Goal: Transaction & Acquisition: Purchase product/service

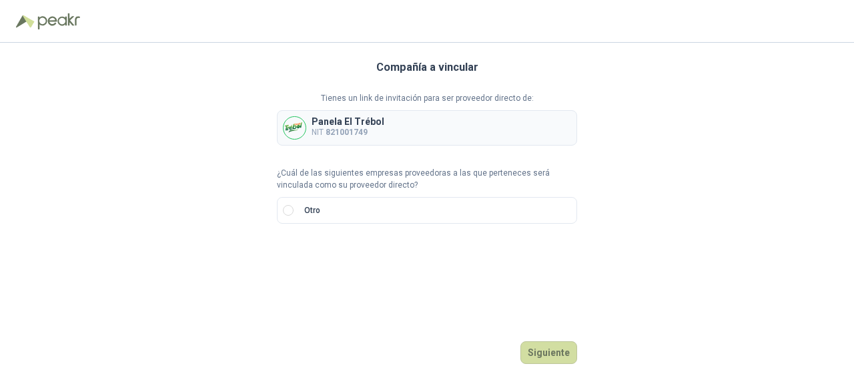
click at [363, 135] on b "821001749" at bounding box center [347, 131] width 42 height 9
click at [558, 347] on button "Siguiente" at bounding box center [548, 352] width 57 height 23
click at [295, 212] on label "Otro" at bounding box center [427, 210] width 300 height 27
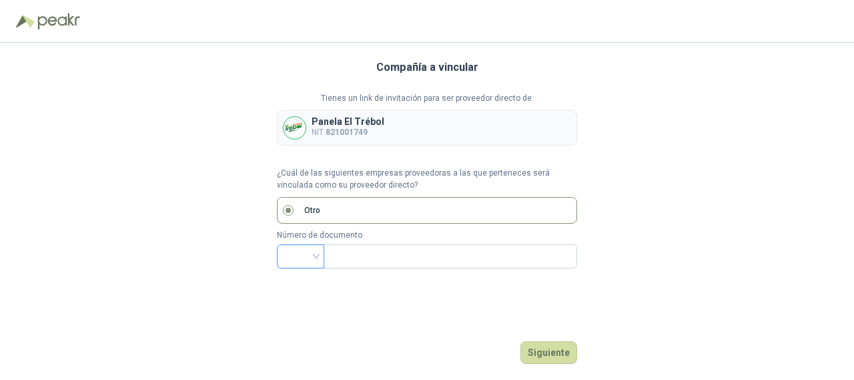
click at [315, 260] on input "search" at bounding box center [300, 255] width 31 height 20
click at [294, 138] on div "NIT" at bounding box center [301, 142] width 26 height 15
click at [376, 252] on input "text" at bounding box center [449, 256] width 235 height 23
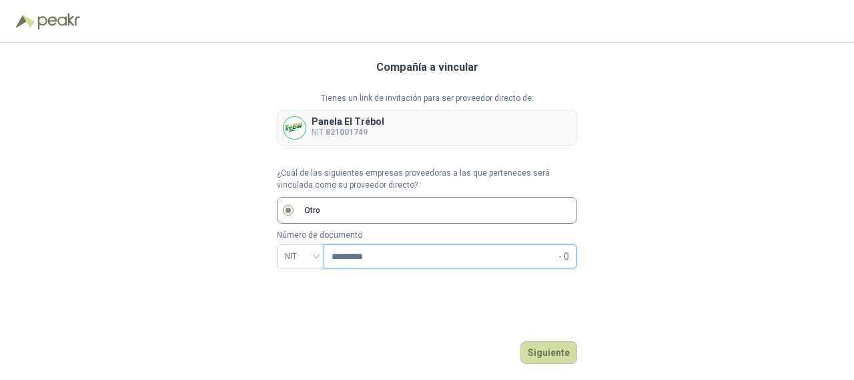
type input "*********"
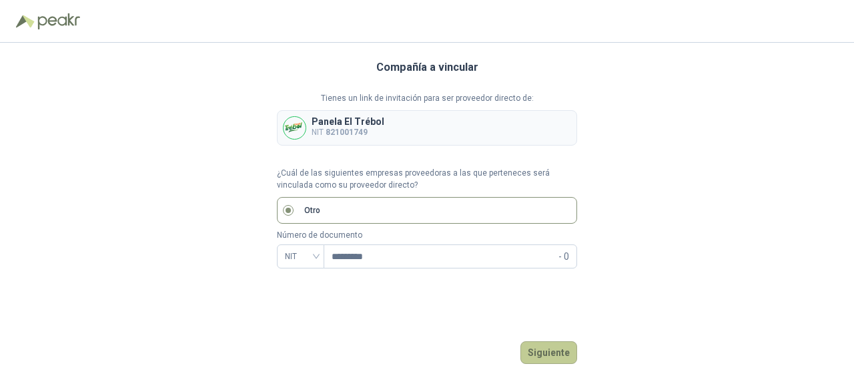
click at [547, 359] on button "Siguiente" at bounding box center [548, 352] width 57 height 23
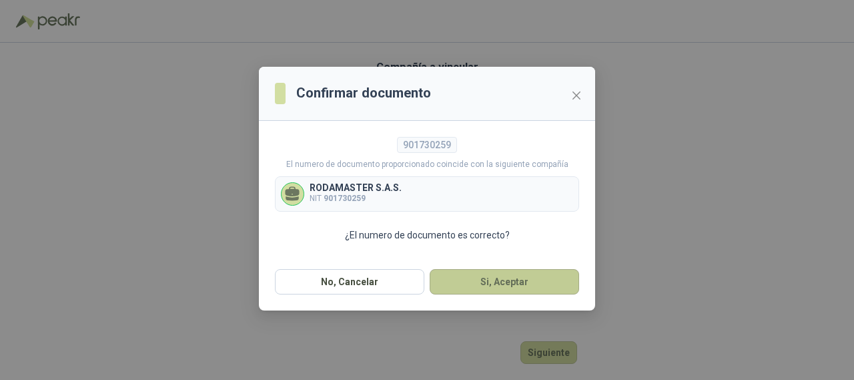
click at [454, 278] on button "Si, Aceptar" at bounding box center [504, 281] width 149 height 25
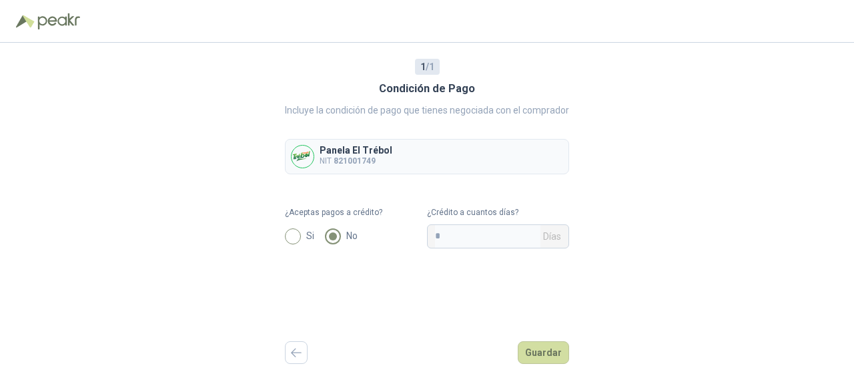
click at [302, 234] on span "Si" at bounding box center [310, 235] width 19 height 15
drag, startPoint x: 440, startPoint y: 237, endPoint x: 429, endPoint y: 237, distance: 10.7
click at [429, 237] on span "* Días" at bounding box center [498, 236] width 142 height 24
type input "**"
click at [534, 360] on button "Guardar" at bounding box center [543, 352] width 51 height 23
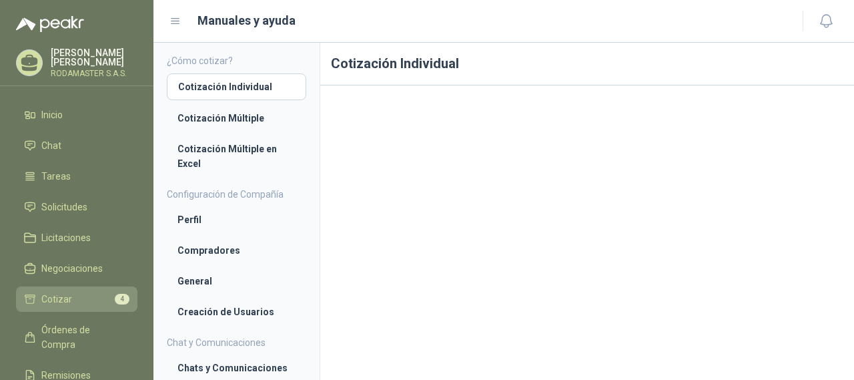
click at [71, 291] on link "Cotizar 4" at bounding box center [76, 298] width 121 height 25
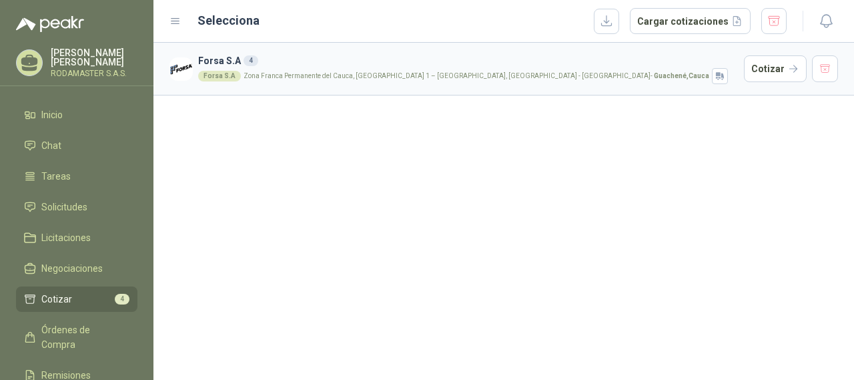
click at [304, 69] on div "Forsa S.A Zona Franca Permanente del Cauca, [GEOGRAPHIC_DATA] 1 – [GEOGRAPHIC_D…" at bounding box center [468, 76] width 540 height 16
click at [767, 70] on button "Cotizar" at bounding box center [775, 68] width 63 height 27
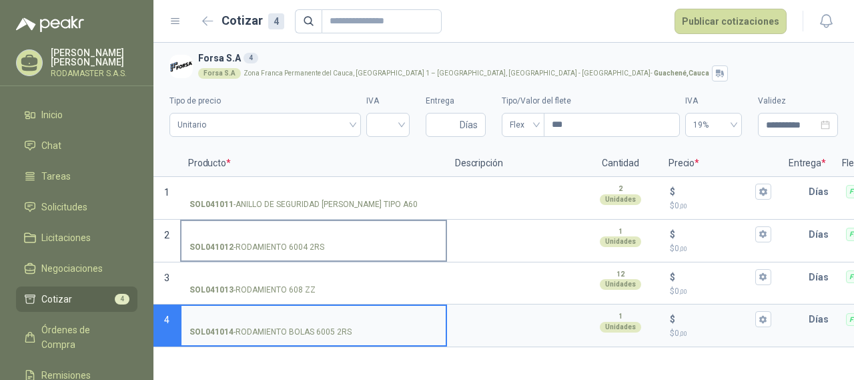
click at [340, 236] on input "SOL041012 - RODAMIENTO 6004 2RS" at bounding box center [313, 235] width 248 height 10
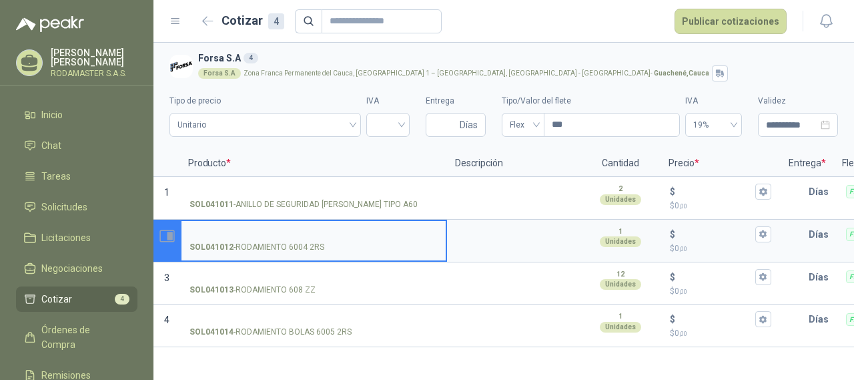
click at [165, 244] on icon "Abrir detalle" at bounding box center [167, 236] width 17 height 17
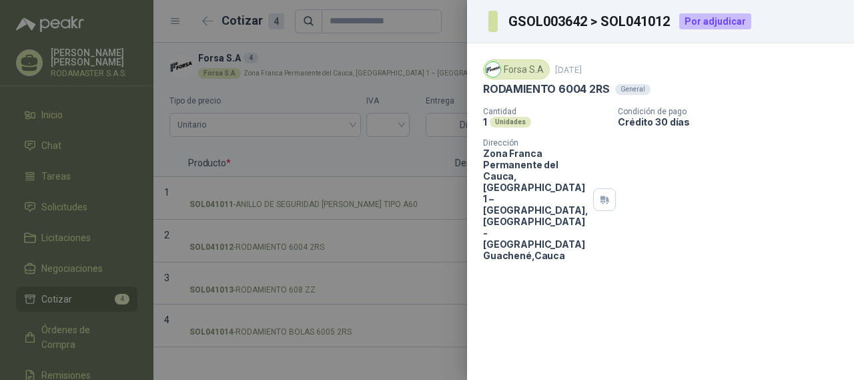
click at [437, 48] on div at bounding box center [427, 190] width 854 height 380
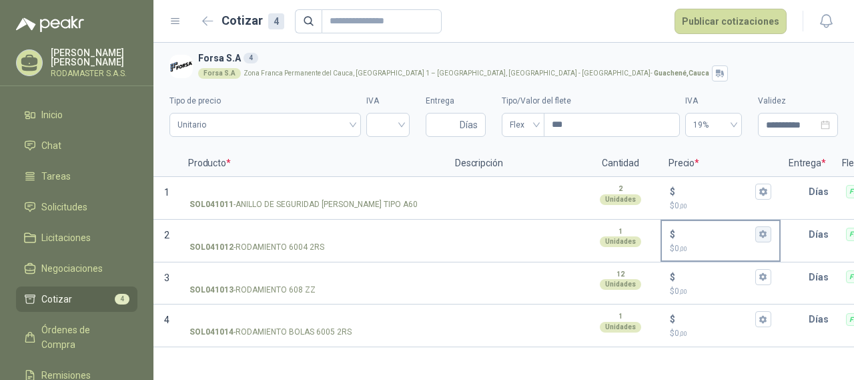
click at [763, 238] on icon "button" at bounding box center [762, 234] width 7 height 8
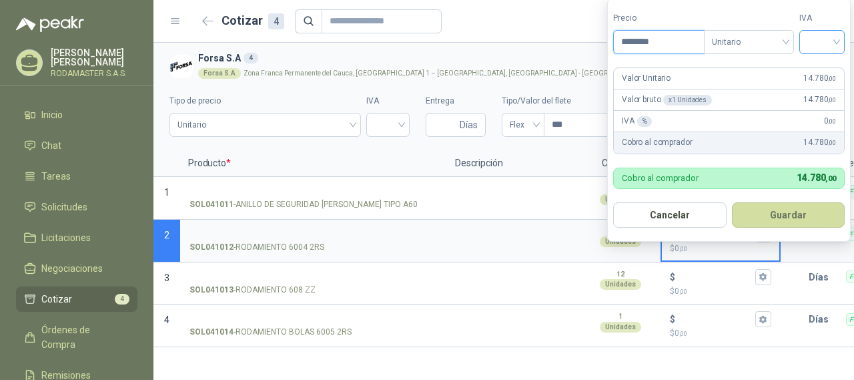
click at [845, 36] on div at bounding box center [821, 42] width 45 height 24
type input "********"
click at [815, 67] on div "19%" at bounding box center [825, 69] width 25 height 15
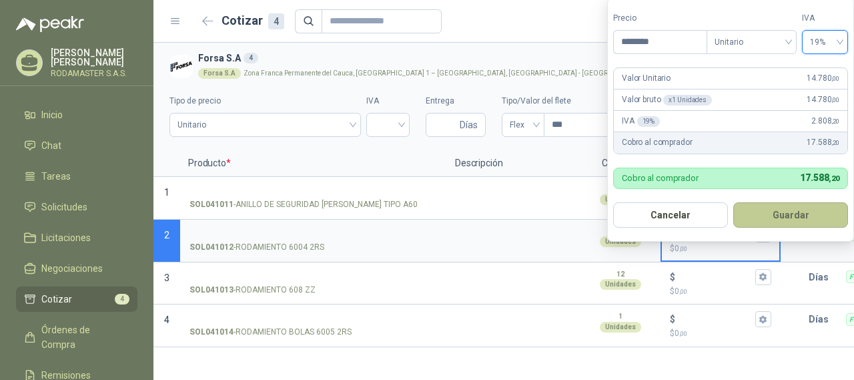
click at [807, 214] on button "Guardar" at bounding box center [790, 214] width 115 height 25
type input "******"
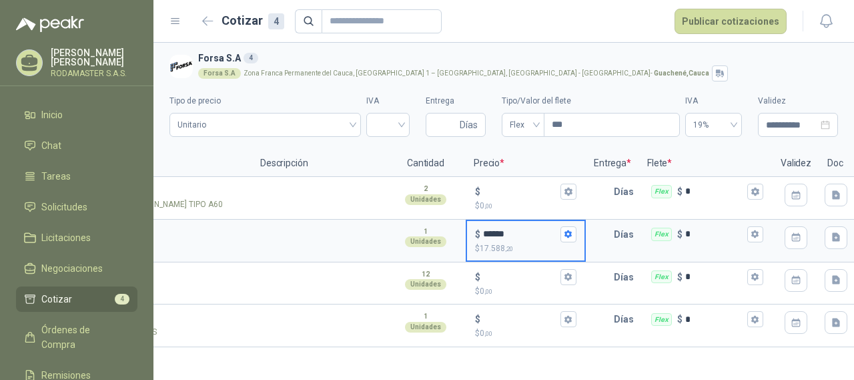
scroll to position [0, 231]
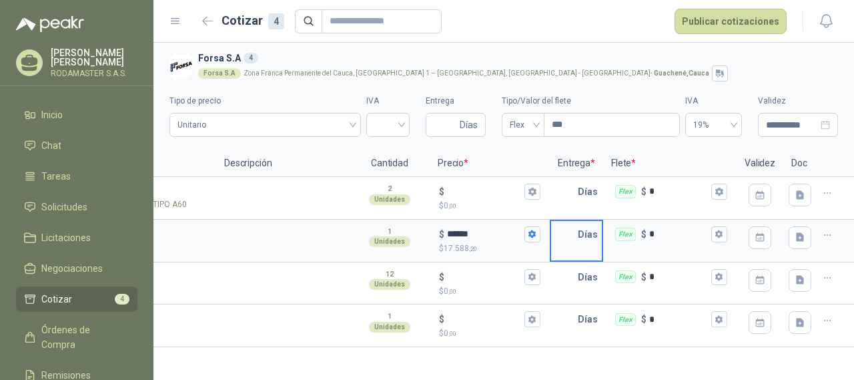
click at [576, 243] on input "text" at bounding box center [564, 234] width 27 height 27
type input "*"
click at [578, 252] on div "* Días" at bounding box center [576, 241] width 53 height 43
click at [762, 238] on icon "button" at bounding box center [760, 237] width 11 height 11
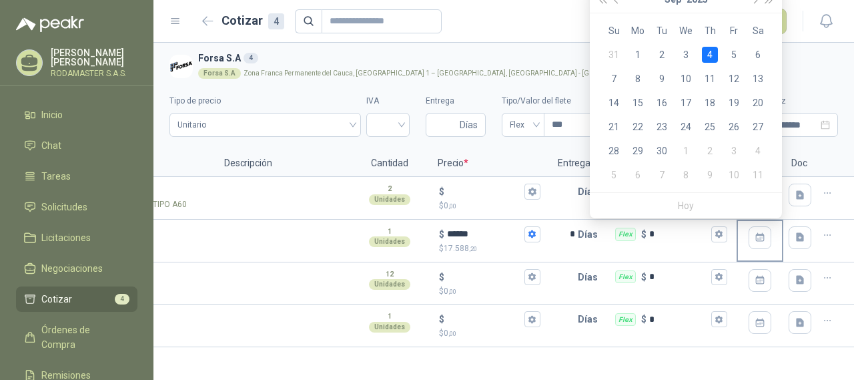
click at [711, 51] on div "4" at bounding box center [710, 55] width 16 height 16
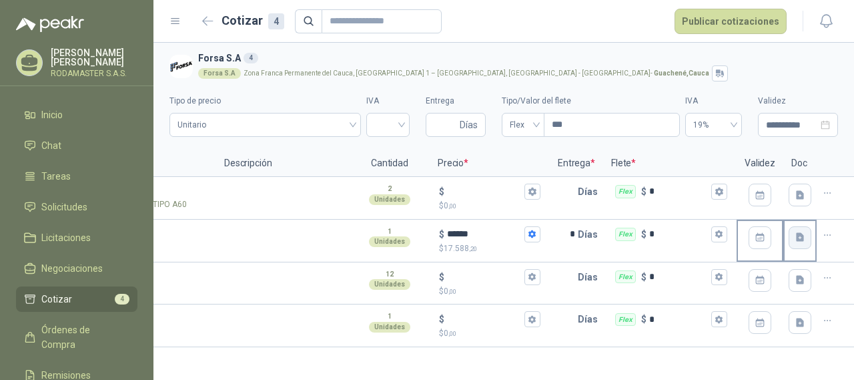
click at [799, 236] on icon "button" at bounding box center [800, 237] width 8 height 9
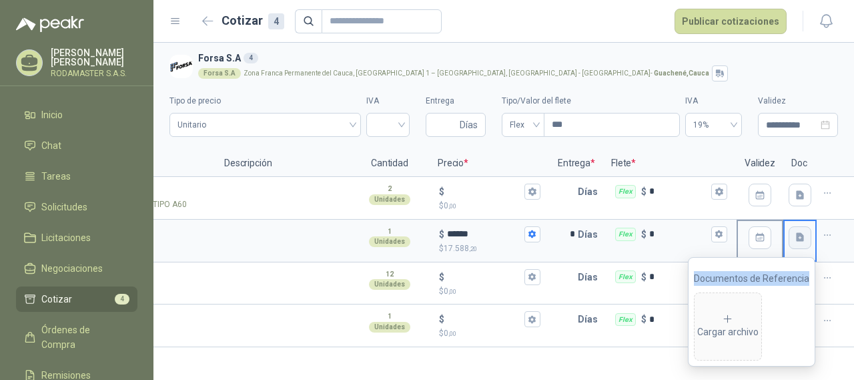
click at [799, 236] on icon "button" at bounding box center [800, 237] width 8 height 9
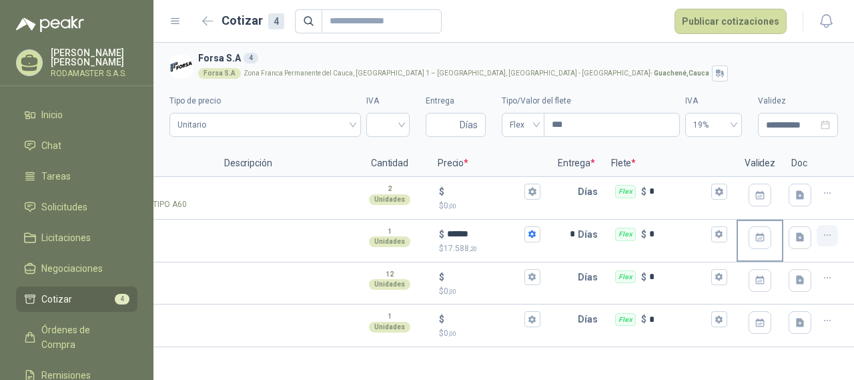
click at [833, 235] on icon "button" at bounding box center [827, 235] width 11 height 11
click at [853, 235] on div at bounding box center [835, 241] width 37 height 43
click at [827, 187] on icon "button" at bounding box center [827, 192] width 11 height 11
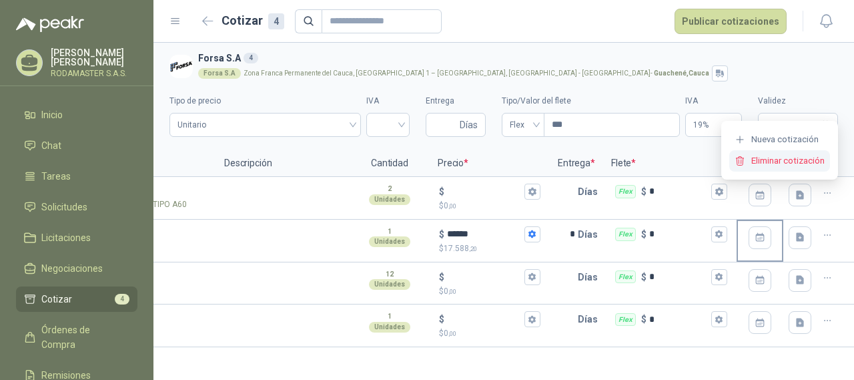
click at [781, 161] on button "Eliminar cotización" at bounding box center [779, 160] width 101 height 21
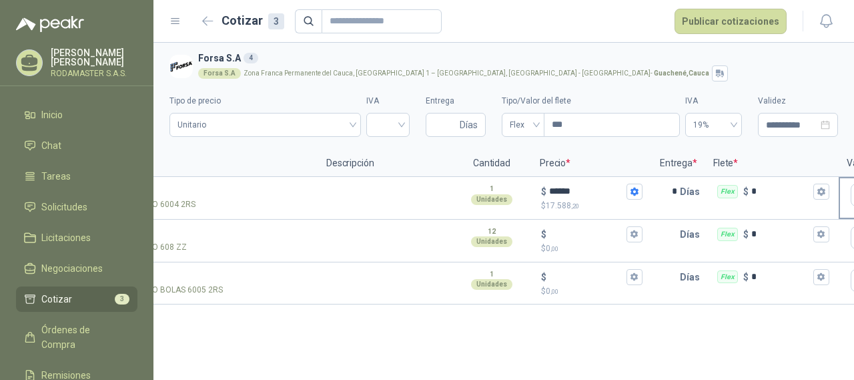
scroll to position [0, 0]
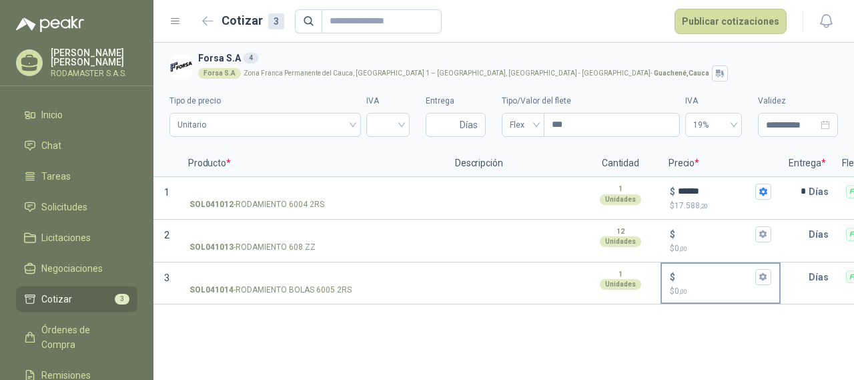
click at [713, 277] on input "$ $ 0 ,00" at bounding box center [715, 277] width 75 height 10
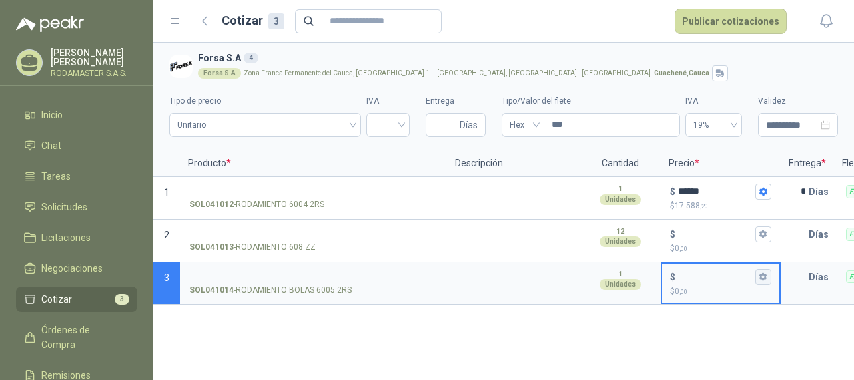
click at [762, 278] on icon "button" at bounding box center [762, 277] width 7 height 8
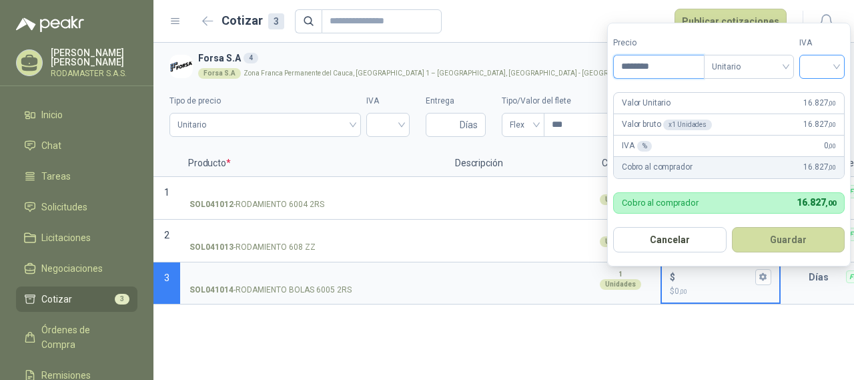
type input "********"
click at [833, 67] on input "search" at bounding box center [821, 65] width 29 height 20
click at [833, 87] on div "19%" at bounding box center [825, 94] width 25 height 15
click at [750, 230] on button "Guardar" at bounding box center [790, 239] width 115 height 25
type input "******"
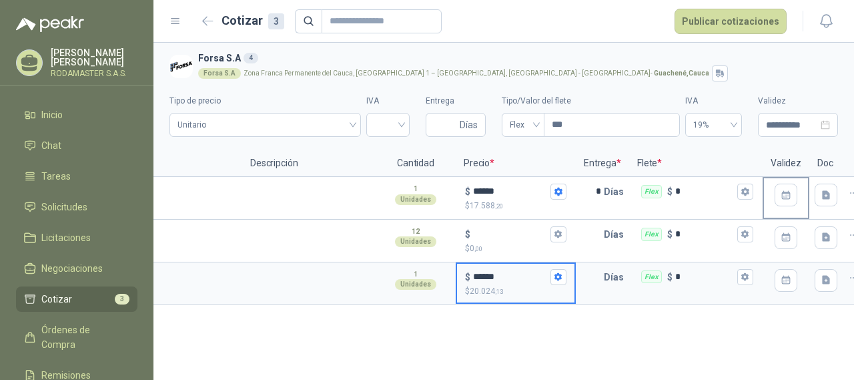
scroll to position [0, 231]
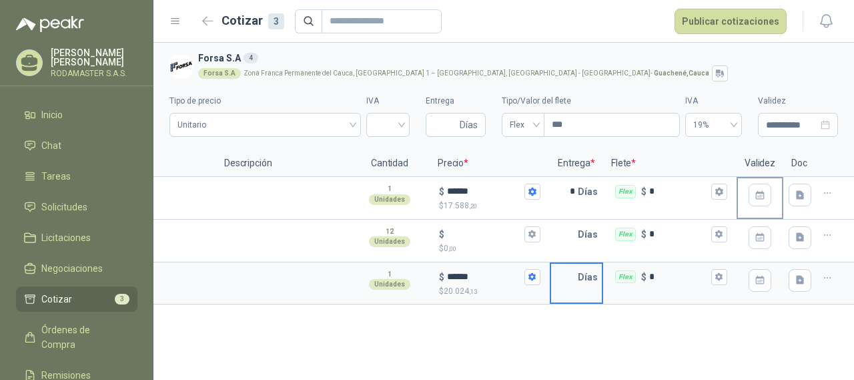
click at [574, 284] on input "text" at bounding box center [564, 277] width 27 height 27
click at [767, 280] on button "button" at bounding box center [760, 280] width 23 height 23
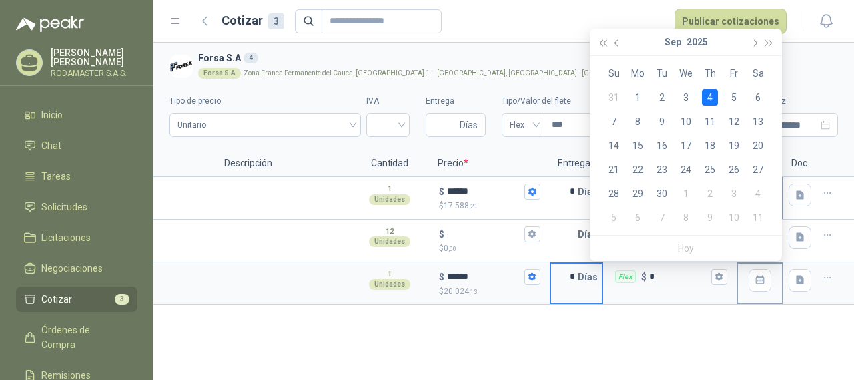
type input "*"
click at [717, 92] on div "4" at bounding box center [710, 97] width 16 height 16
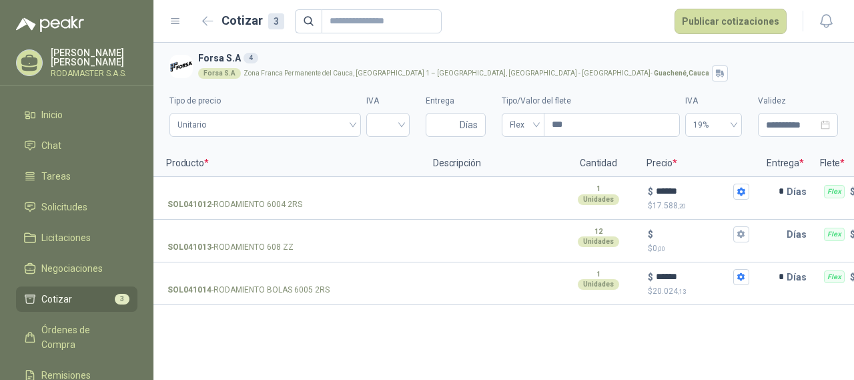
scroll to position [0, 0]
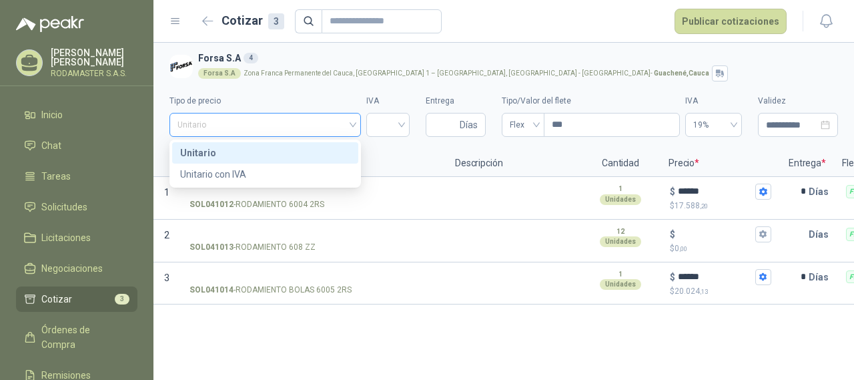
click at [345, 125] on span "Unitario" at bounding box center [264, 125] width 175 height 20
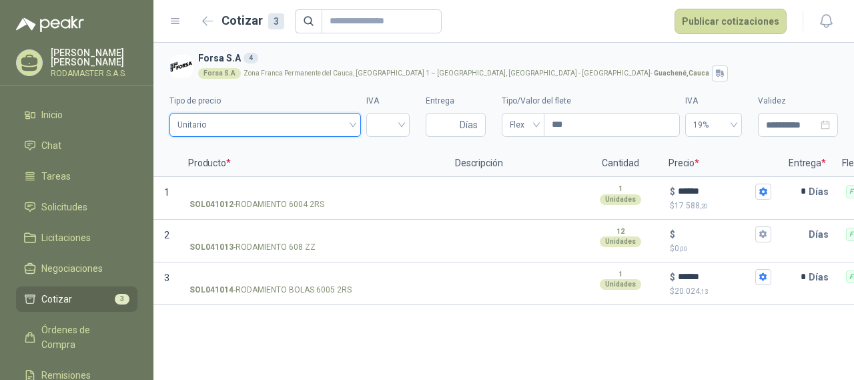
click at [345, 125] on span "Unitario" at bounding box center [264, 125] width 175 height 20
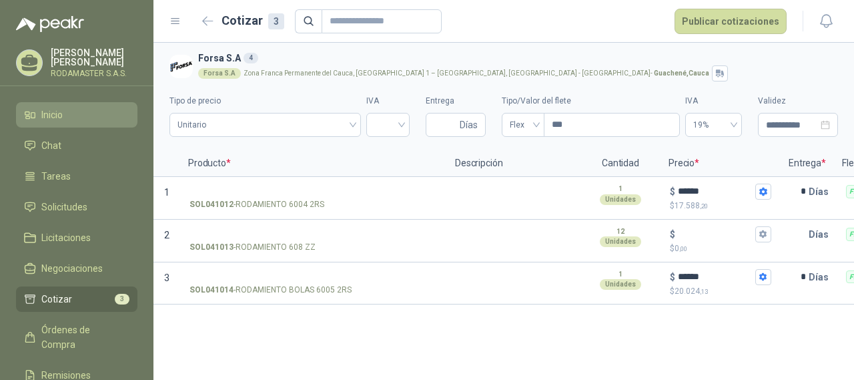
click at [67, 111] on li "Inicio" at bounding box center [76, 114] width 105 height 15
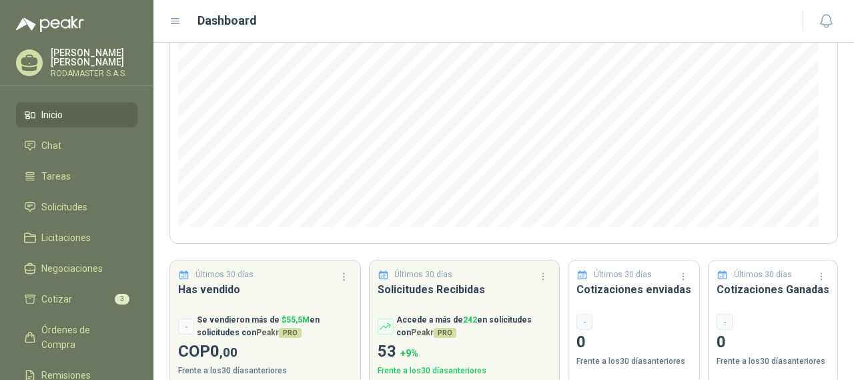
scroll to position [222, 0]
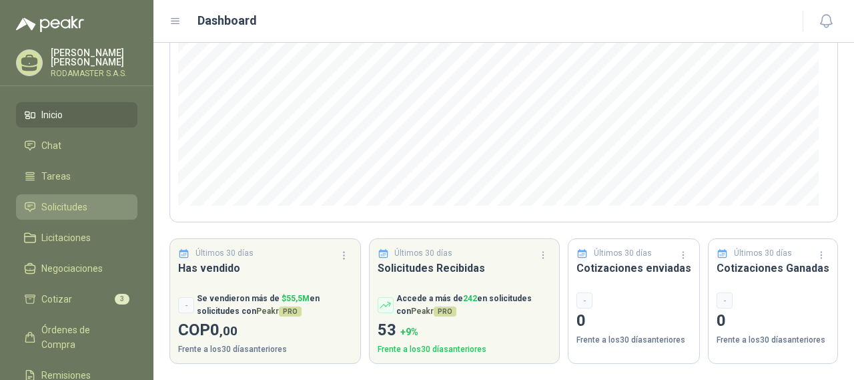
click at [97, 208] on li "Solicitudes" at bounding box center [76, 207] width 105 height 15
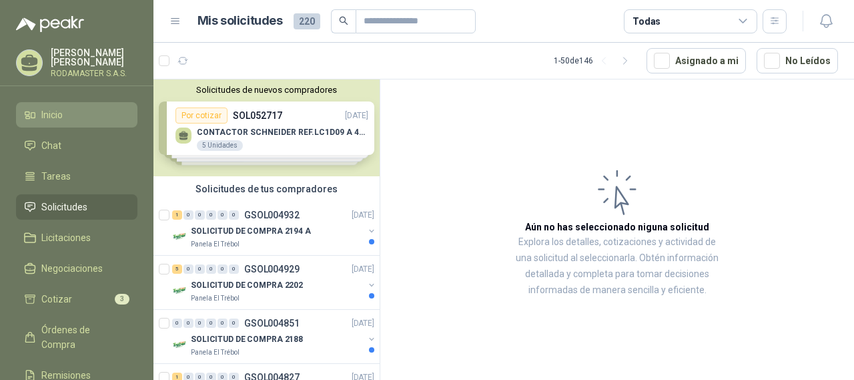
click at [60, 110] on span "Inicio" at bounding box center [51, 114] width 21 height 15
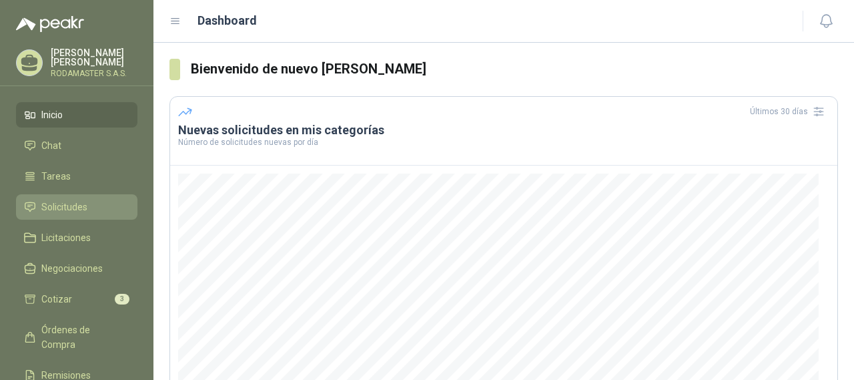
click at [67, 200] on span "Solicitudes" at bounding box center [64, 207] width 46 height 15
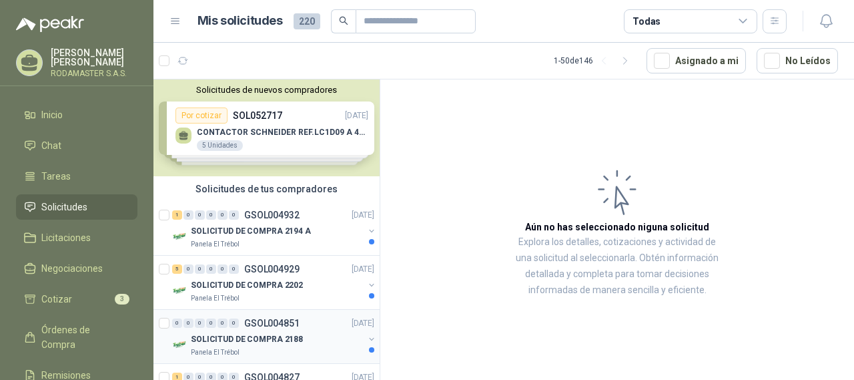
scroll to position [67, 0]
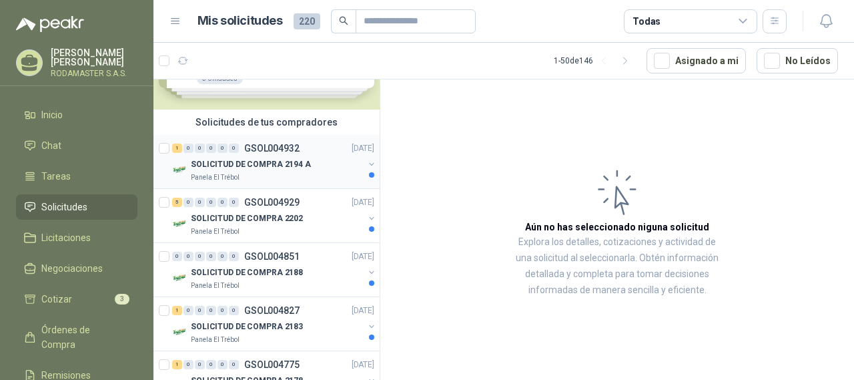
click at [248, 167] on p "SOLICITUD DE COMPRA 2194 A" at bounding box center [251, 164] width 120 height 13
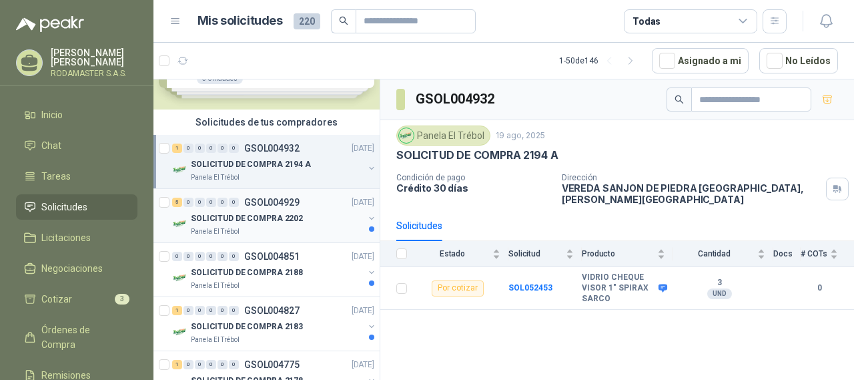
click at [268, 218] on p "SOLICITUD DE COMPRA 2202" at bounding box center [247, 218] width 112 height 13
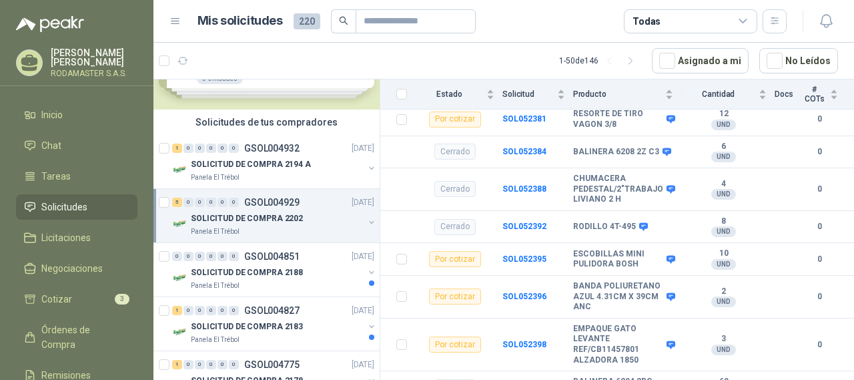
scroll to position [67, 0]
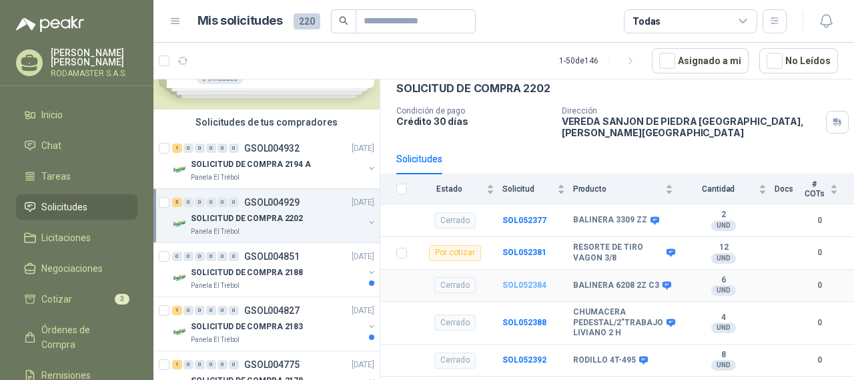
click at [526, 280] on b "SOL052384" at bounding box center [524, 284] width 44 height 9
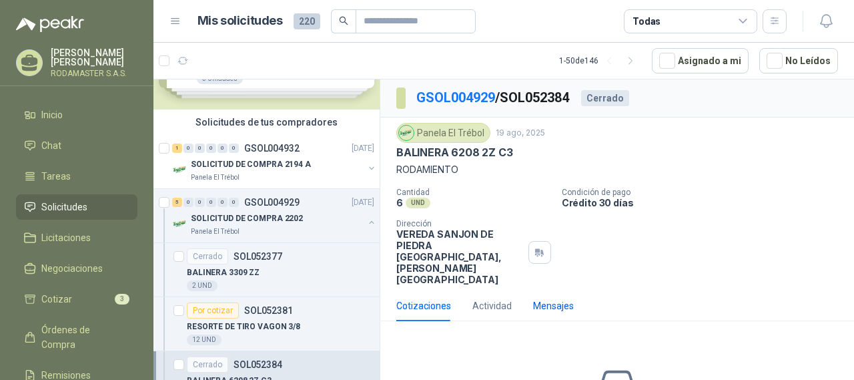
click at [551, 313] on div "Mensajes" at bounding box center [553, 305] width 41 height 15
click at [488, 313] on div "Actividad" at bounding box center [491, 305] width 39 height 15
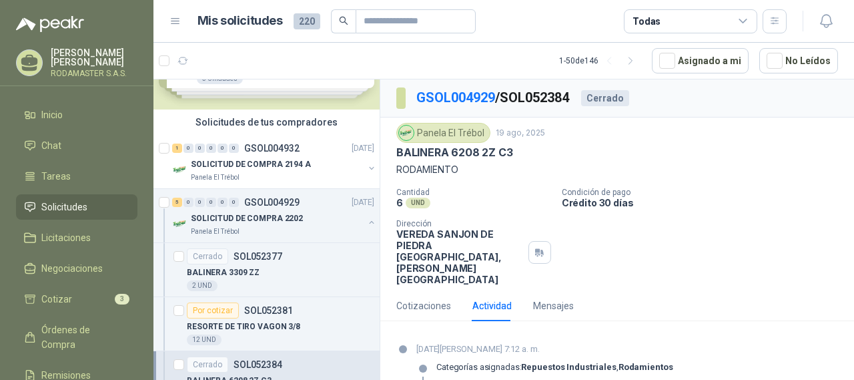
drag, startPoint x: 610, startPoint y: 85, endPoint x: 611, endPoint y: 99, distance: 14.7
click at [610, 87] on div "GSOL004929 / SOL052384 Cerrado" at bounding box center [617, 98] width 474 height 38
click at [75, 208] on span "Solicitudes" at bounding box center [64, 207] width 46 height 15
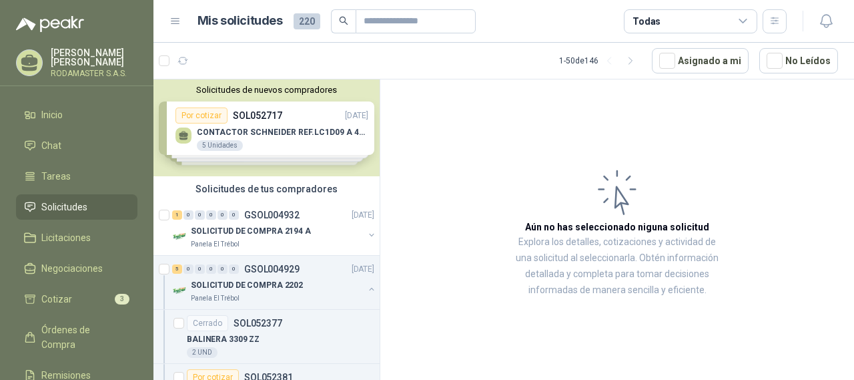
click at [267, 129] on div "Solicitudes de nuevos compradores Por cotizar SOL052717 [DATE] CONTACTOR [PERSO…" at bounding box center [266, 127] width 226 height 97
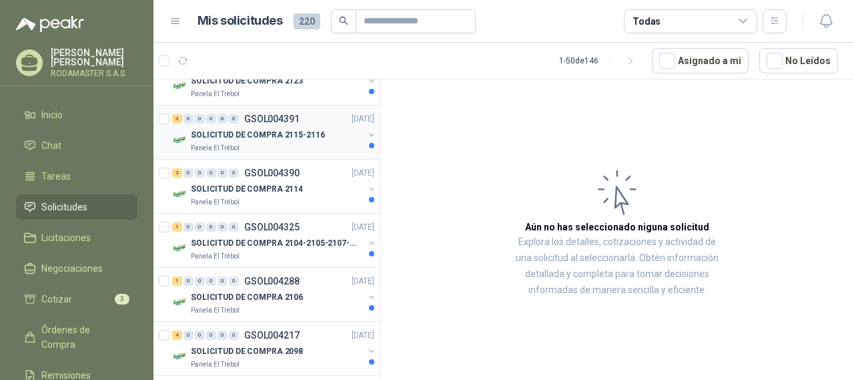
scroll to position [2202, 0]
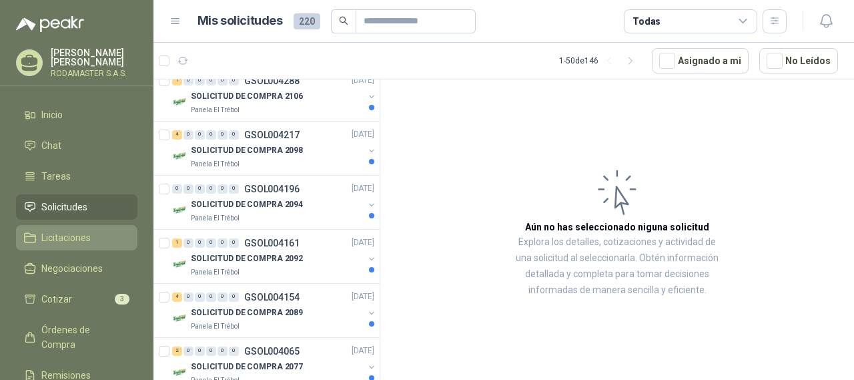
click at [71, 236] on span "Licitaciones" at bounding box center [65, 237] width 49 height 15
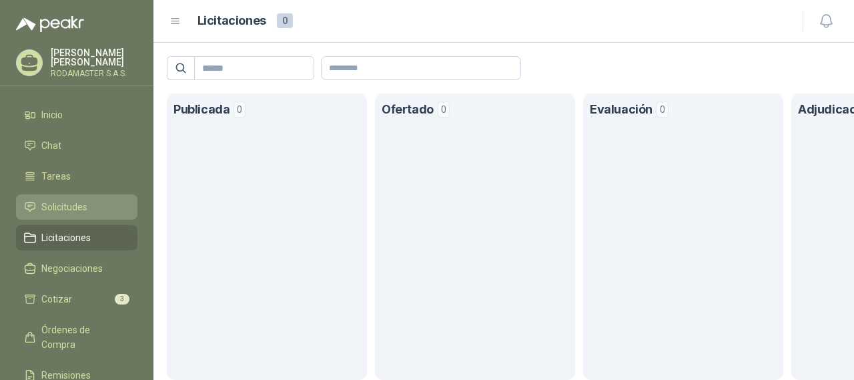
click at [71, 206] on span "Solicitudes" at bounding box center [64, 207] width 46 height 15
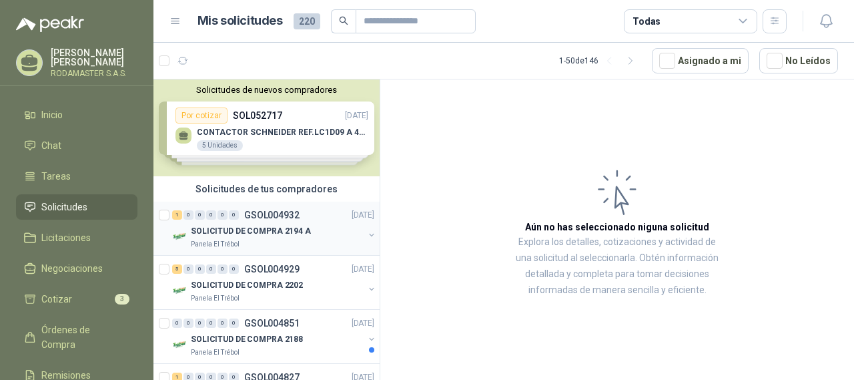
click at [296, 232] on p "SOLICITUD DE COMPRA 2194 A" at bounding box center [251, 231] width 120 height 13
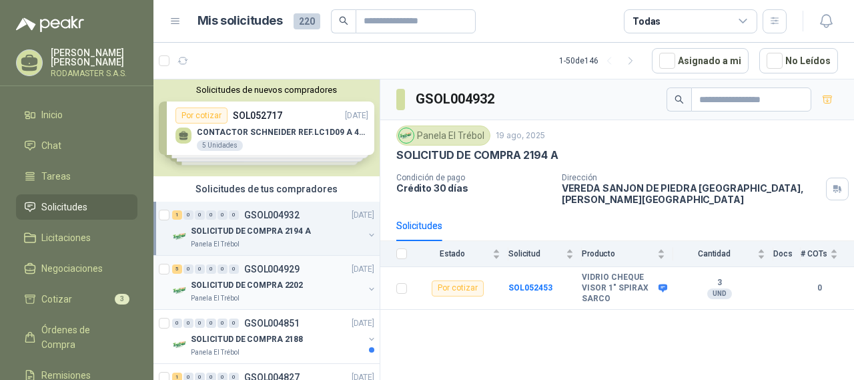
click at [292, 271] on p "GSOL004929" at bounding box center [271, 268] width 55 height 9
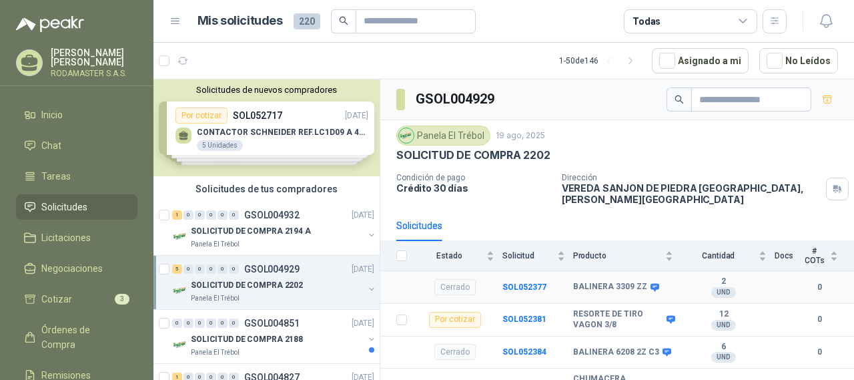
scroll to position [67, 0]
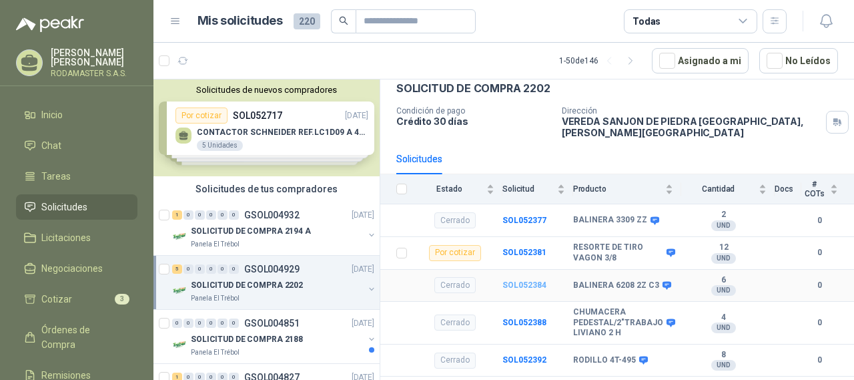
click at [517, 283] on b "SOL052384" at bounding box center [524, 284] width 44 height 9
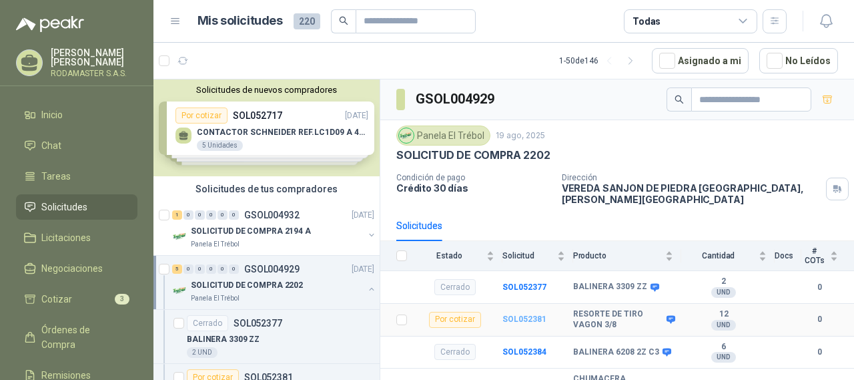
click at [527, 317] on b "SOL052381" at bounding box center [524, 318] width 44 height 9
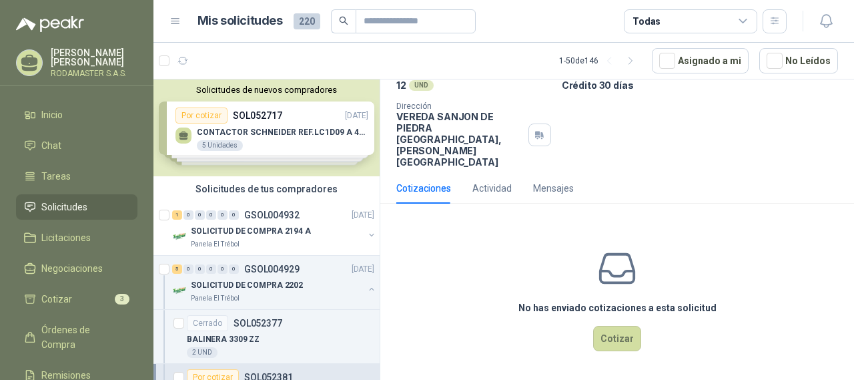
scroll to position [66, 0]
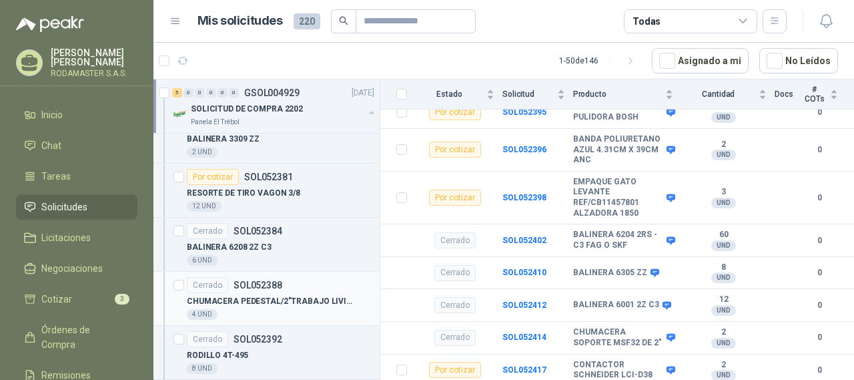
scroll to position [267, 0]
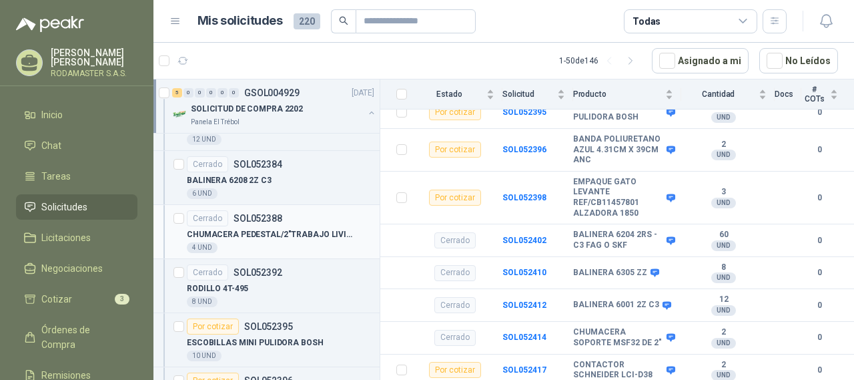
click at [274, 232] on p "CHUMACERA PEDESTAL/2"TRABAJO LIVIANO 2 H" at bounding box center [270, 234] width 166 height 13
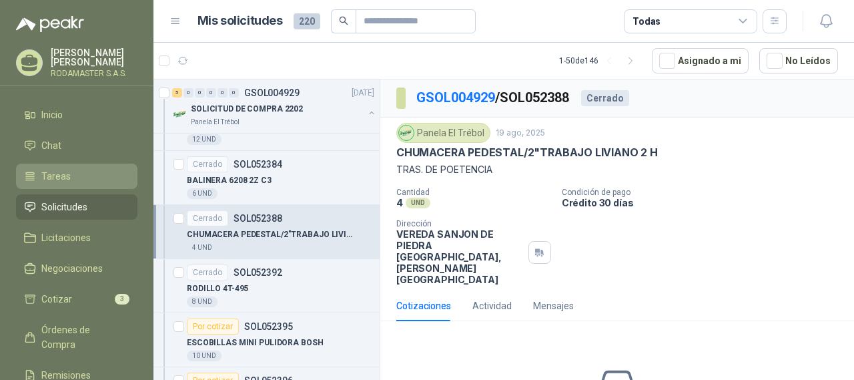
click at [55, 178] on span "Tareas" at bounding box center [55, 176] width 29 height 15
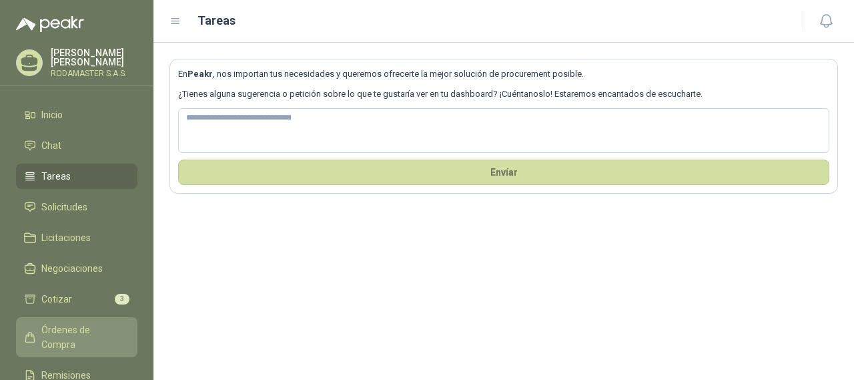
click at [115, 328] on span "Órdenes de Compra" at bounding box center [82, 336] width 83 height 29
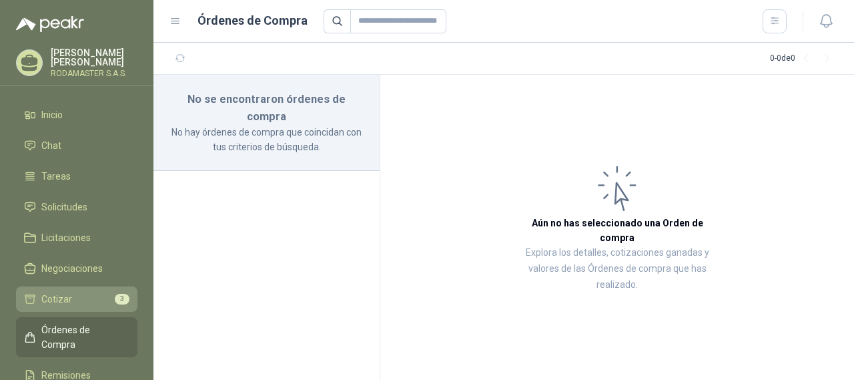
click at [66, 290] on link "Cotizar 3" at bounding box center [76, 298] width 121 height 25
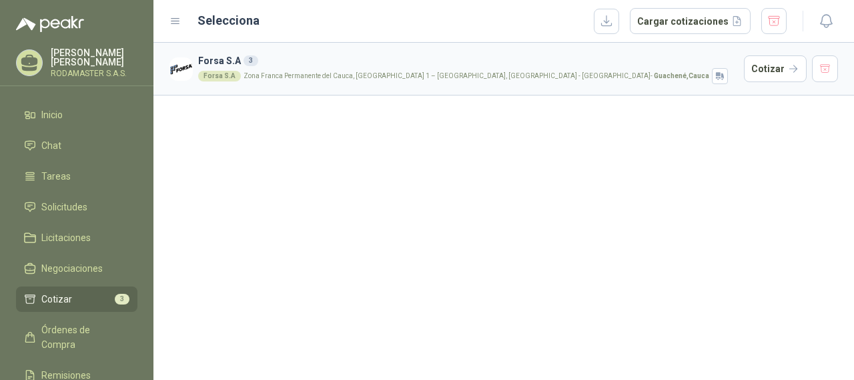
click at [262, 73] on p "Zona Franca Permanente del Cauca, [GEOGRAPHIC_DATA] 1 – [GEOGRAPHIC_DATA], [GEO…" at bounding box center [477, 76] width 466 height 7
click at [354, 74] on p "Zona Franca Permanente del Cauca, [GEOGRAPHIC_DATA] 1 – [GEOGRAPHIC_DATA], [GEO…" at bounding box center [477, 76] width 466 height 7
click at [354, 73] on p "Zona Franca Permanente del Cauca, [GEOGRAPHIC_DATA] 1 – [GEOGRAPHIC_DATA], [GEO…" at bounding box center [477, 76] width 466 height 7
click at [783, 73] on button "Cotizar" at bounding box center [775, 68] width 63 height 27
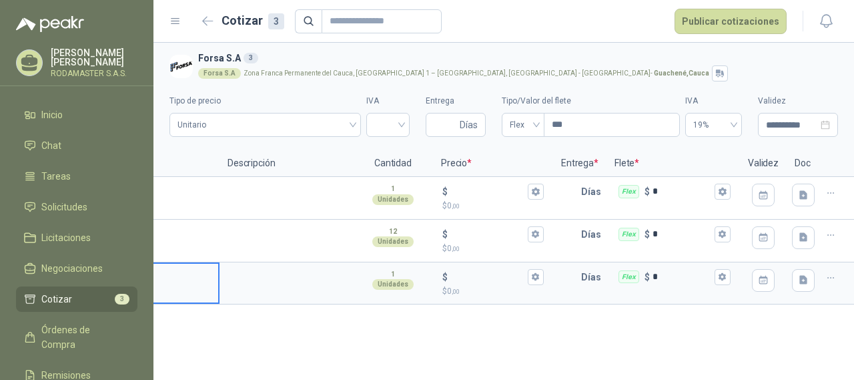
scroll to position [0, 231]
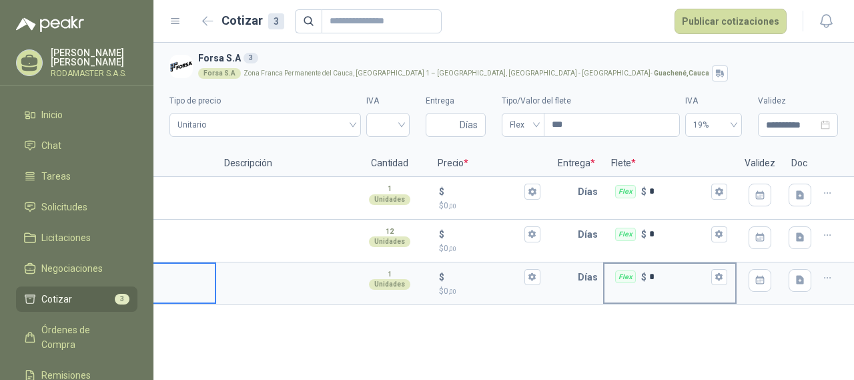
click at [631, 276] on div "Flex" at bounding box center [625, 276] width 21 height 13
click at [649, 276] on input "*" at bounding box center [678, 277] width 59 height 10
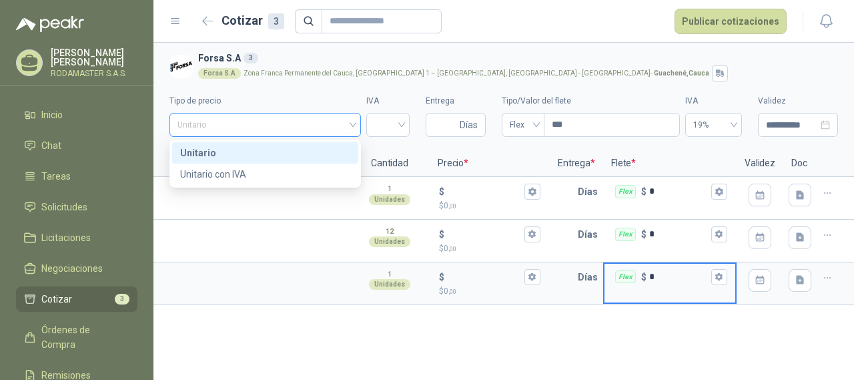
click at [342, 122] on span "Unitario" at bounding box center [264, 125] width 175 height 20
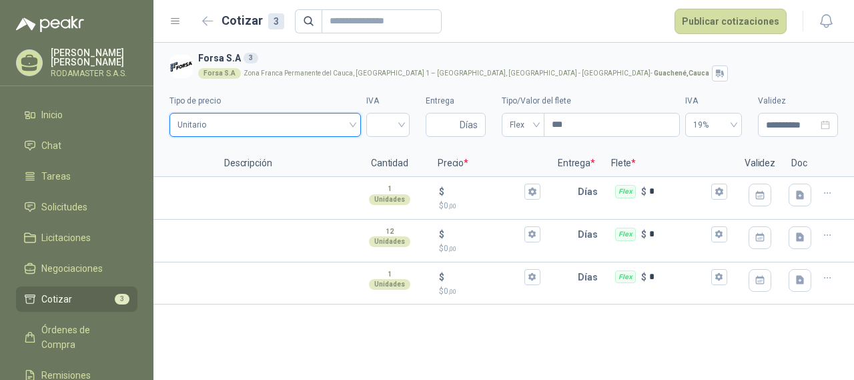
click at [342, 122] on span "Unitario" at bounding box center [264, 125] width 175 height 20
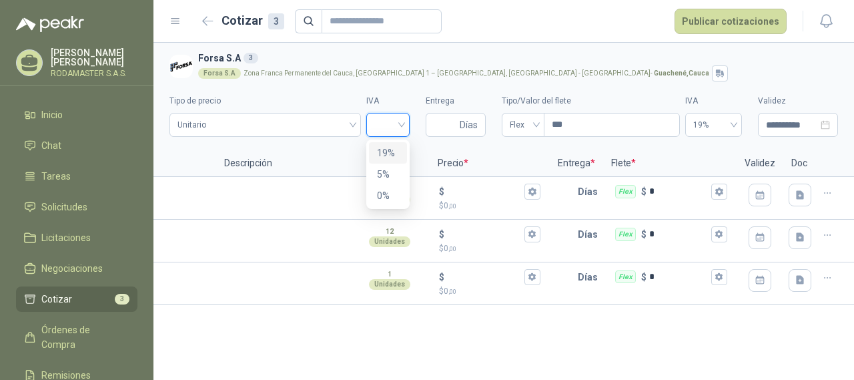
click at [398, 121] on input "search" at bounding box center [387, 123] width 27 height 20
click at [397, 159] on div "19%" at bounding box center [388, 152] width 22 height 15
click at [539, 125] on div "Flex" at bounding box center [523, 125] width 43 height 24
click at [559, 94] on div "**********" at bounding box center [503, 111] width 669 height 61
